Goal: Information Seeking & Learning: Learn about a topic

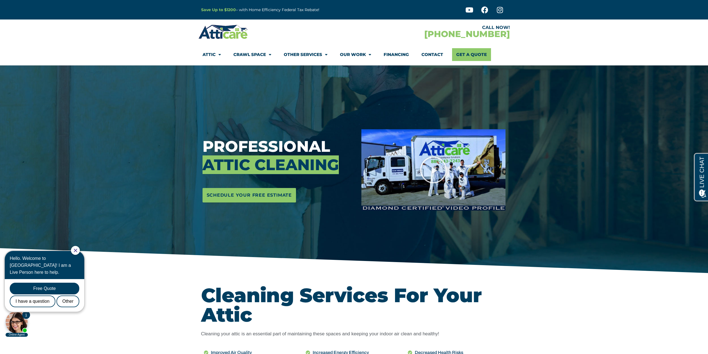
click at [227, 36] on img at bounding box center [223, 32] width 50 height 16
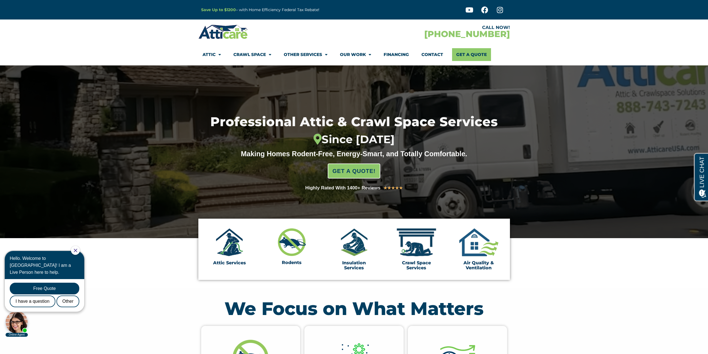
drag, startPoint x: 342, startPoint y: 10, endPoint x: 182, endPoint y: 9, distance: 159.8
click at [182, 9] on section "Save Up to $1200 – with Home Efficiency Federal Tax Rebate! Youtube Facebook In…" at bounding box center [354, 9] width 708 height 19
click at [282, 38] on div at bounding box center [276, 32] width 156 height 16
click at [568, 283] on section "Attic Services Rodents Insulation Services Crawl Space Services Air Quality & V…" at bounding box center [354, 263] width 708 height 50
click at [568, 284] on section "Attic Services Rodents Insulation Services Crawl Space Services Air Quality & V…" at bounding box center [354, 263] width 708 height 50
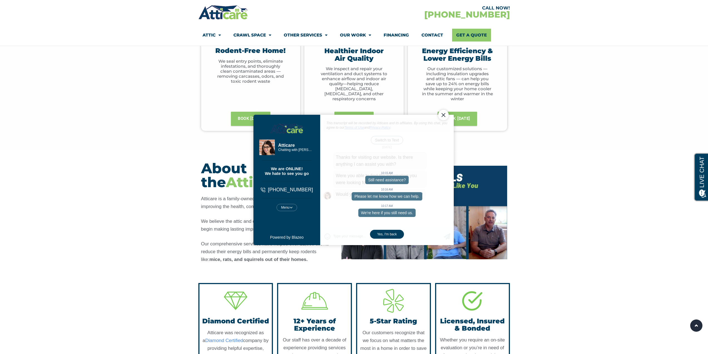
scroll to position [111, 0]
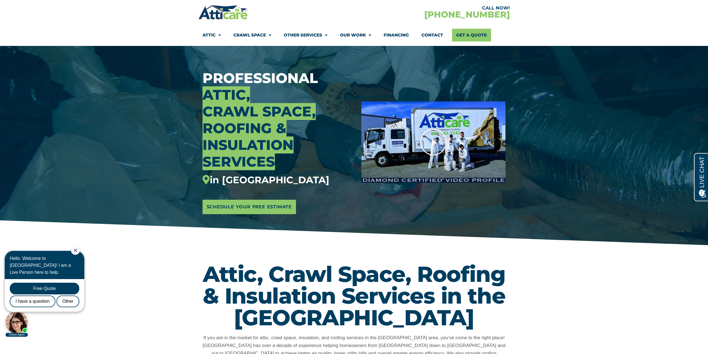
click at [588, 266] on section "Attic, Crawl Space, Roofing & Insulation Services in the [GEOGRAPHIC_DATA] If y…" at bounding box center [354, 330] width 708 height 169
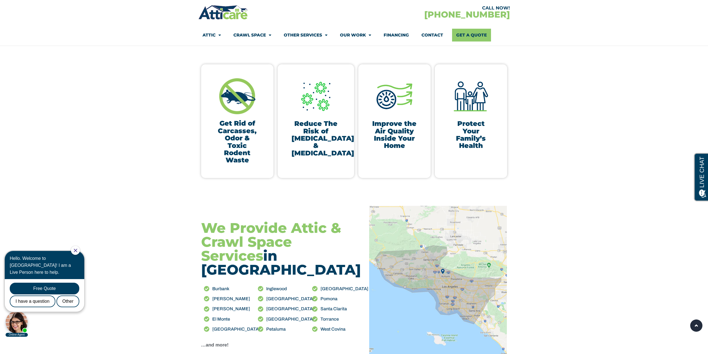
scroll to position [445, 0]
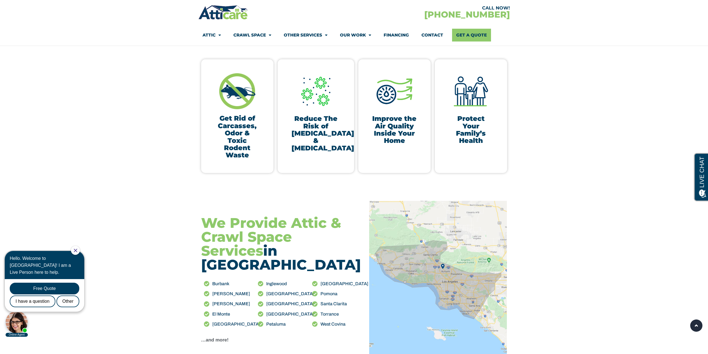
click at [582, 190] on section "Get Rid of Carcasses, Odor & Toxic Rodent Waste Reduce The Risk of [MEDICAL_DAT…" at bounding box center [354, 116] width 708 height 164
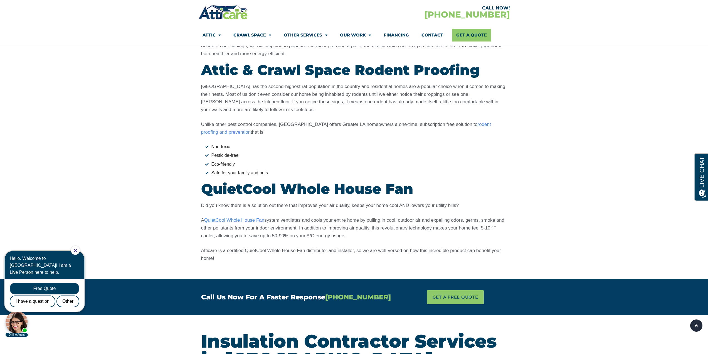
scroll to position [1225, 0]
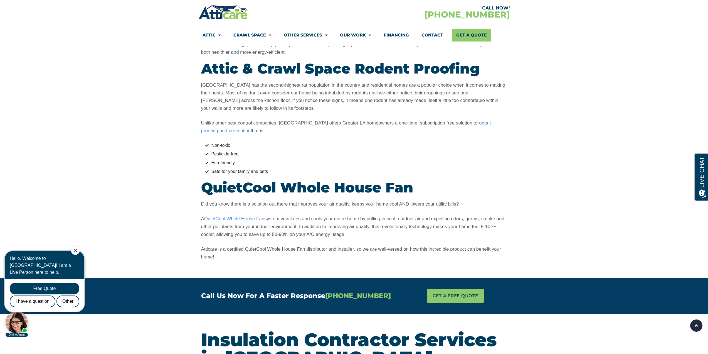
click at [403, 35] on link "Financing" at bounding box center [396, 35] width 25 height 13
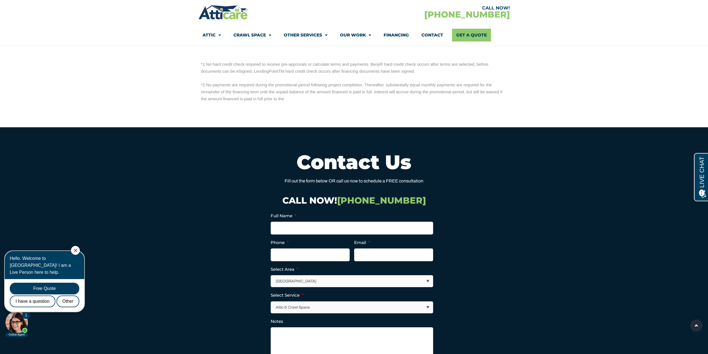
scroll to position [863, 0]
